Goal: Task Accomplishment & Management: Manage account settings

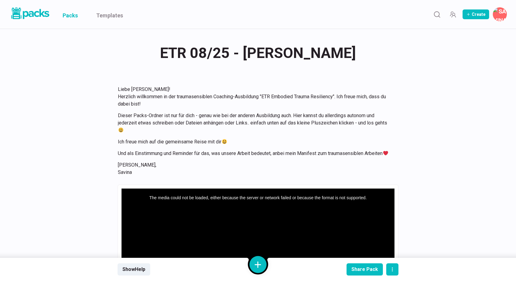
scroll to position [1654, 0]
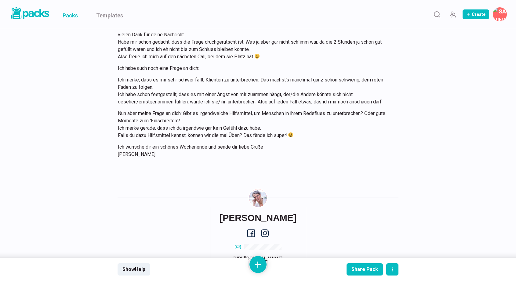
click at [76, 17] on link "Packs" at bounding box center [70, 14] width 15 height 29
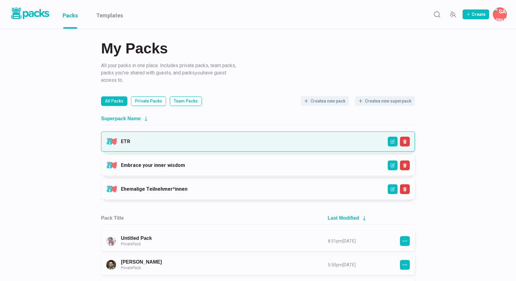
click at [130, 144] on link "ETR" at bounding box center [125, 142] width 9 height 6
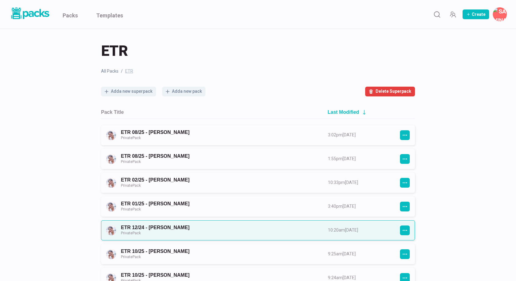
click at [235, 227] on link "ETR 12/24 - [PERSON_NAME] Private Pack" at bounding box center [219, 230] width 196 height 11
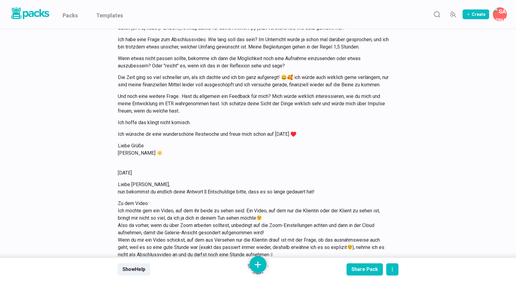
scroll to position [6240, 0]
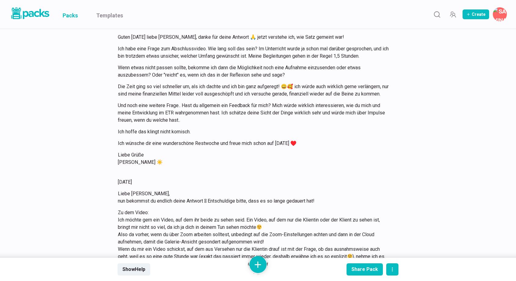
click at [73, 16] on link "Packs" at bounding box center [70, 14] width 15 height 29
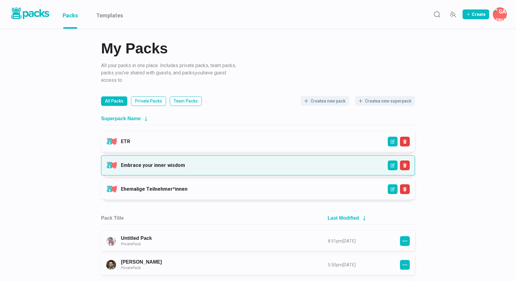
click at [185, 165] on link "Embrace your inner wisdom" at bounding box center [153, 165] width 64 height 6
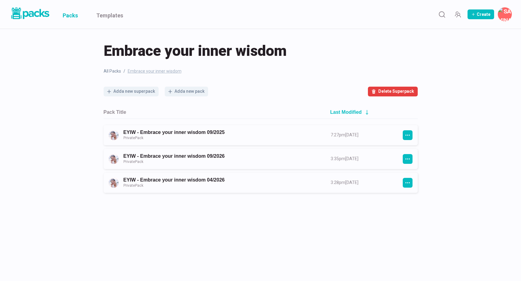
click at [69, 10] on link "Packs" at bounding box center [70, 14] width 15 height 29
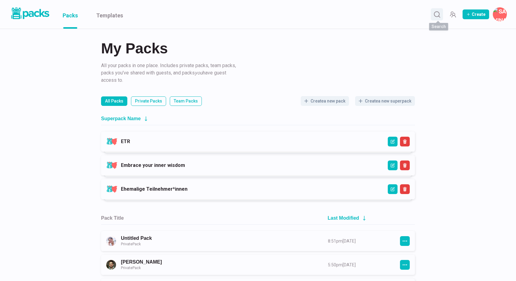
click at [439, 13] on circle "Search" at bounding box center [436, 14] width 5 height 5
click at [328, 14] on input at bounding box center [273, 14] width 433 height 15
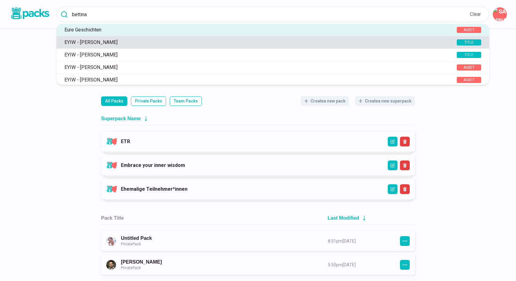
type input "bettina"
click at [256, 45] on div "EYIW - [PERSON_NAME]" at bounding box center [259, 42] width 396 height 6
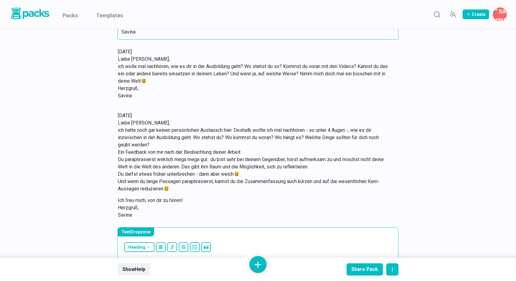
scroll to position [102, 0]
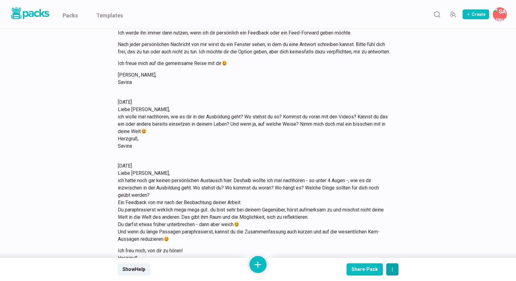
click at [393, 272] on button "actions" at bounding box center [392, 270] width 12 height 12
click at [399, 254] on button "Delete pack" at bounding box center [410, 253] width 46 height 15
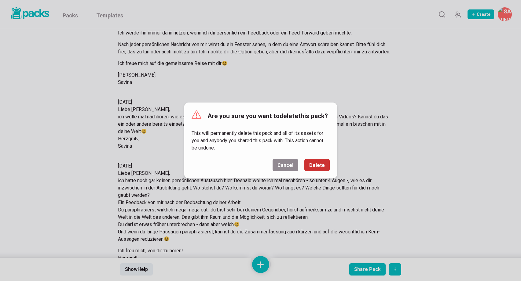
click at [321, 166] on button "Delete" at bounding box center [316, 165] width 25 height 12
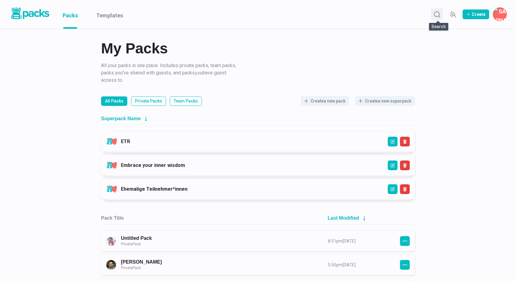
click at [440, 12] on icon "Search" at bounding box center [437, 15] width 8 height 8
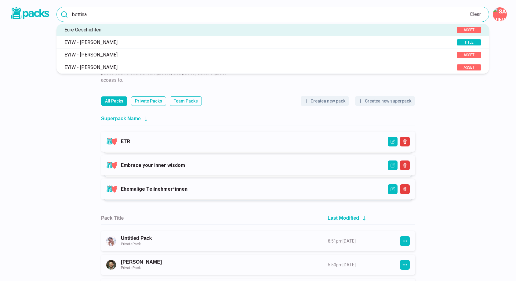
click at [337, 15] on input "bettina" at bounding box center [273, 14] width 433 height 15
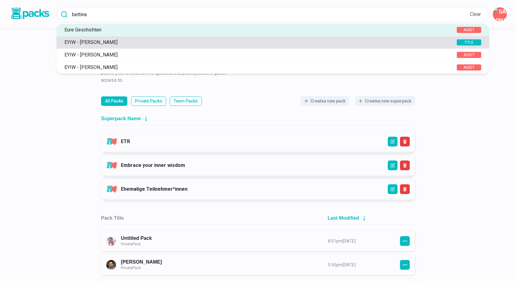
click at [303, 41] on p "EYIW - [PERSON_NAME]" at bounding box center [249, 42] width 376 height 6
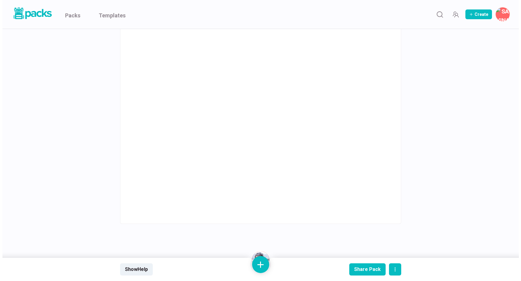
scroll to position [502, 0]
click at [359, 265] on button "Share Pack" at bounding box center [365, 270] width 36 height 12
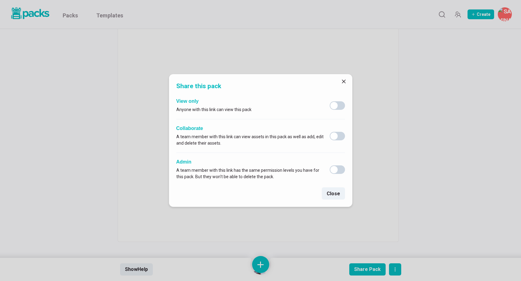
click at [335, 134] on span at bounding box center [333, 136] width 7 height 7
click at [330, 132] on input "checkbox" at bounding box center [329, 132] width 0 height 0
checkbox input "true"
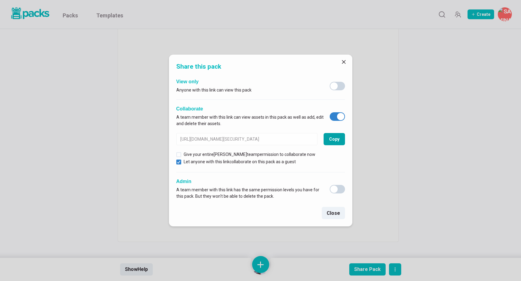
click at [335, 139] on button "Copy" at bounding box center [333, 139] width 21 height 12
